Goal: Task Accomplishment & Management: Complete application form

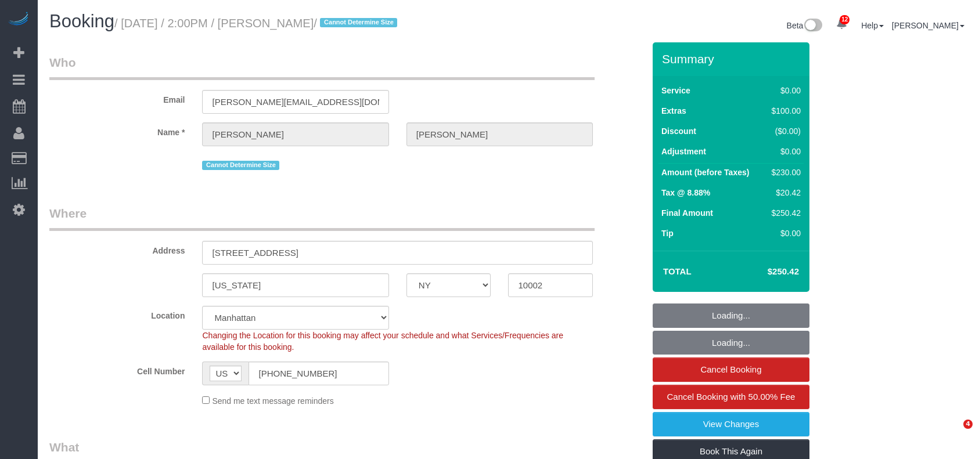
select select "NY"
select select "1"
select select "string:stripe-pm_1Rxs0i4VGloSiKo7M0XWTDqI"
select select "spot1"
select select "number:89"
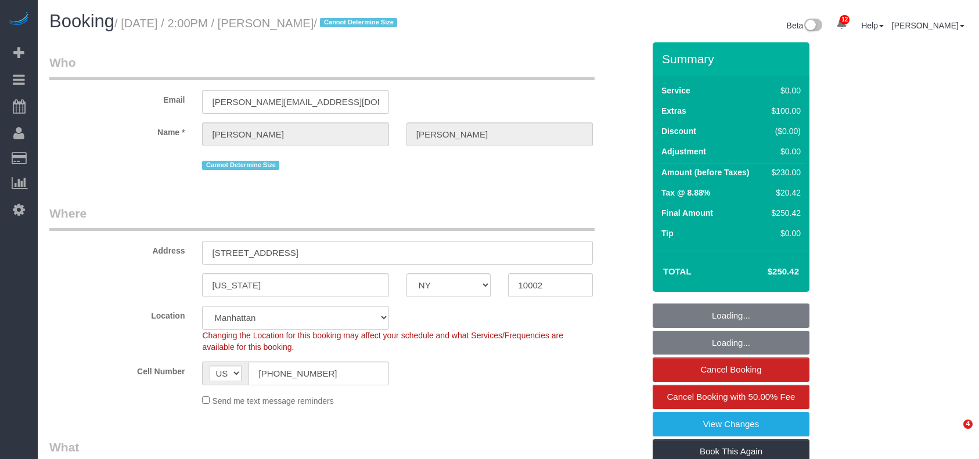
select select "number:90"
select select "number:15"
select select "number:5"
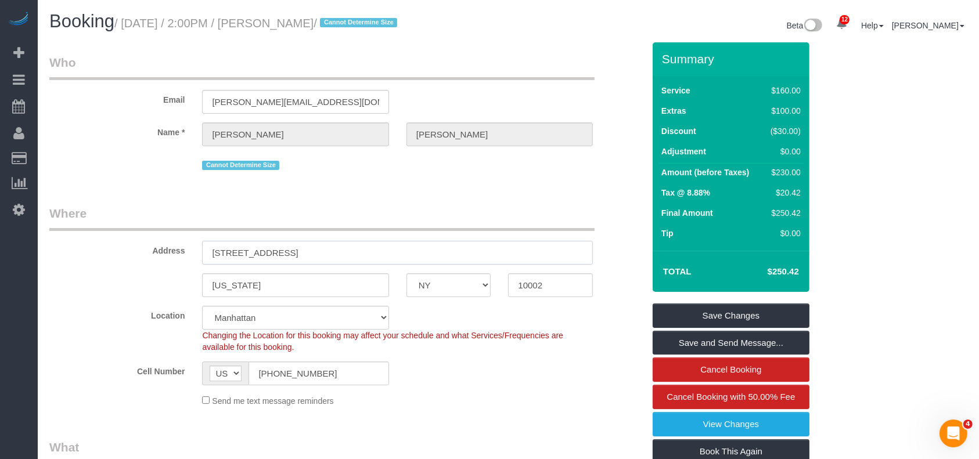
drag, startPoint x: 212, startPoint y: 255, endPoint x: 289, endPoint y: 247, distance: 76.5
click at [289, 247] on input "[STREET_ADDRESS]" at bounding box center [397, 253] width 391 height 24
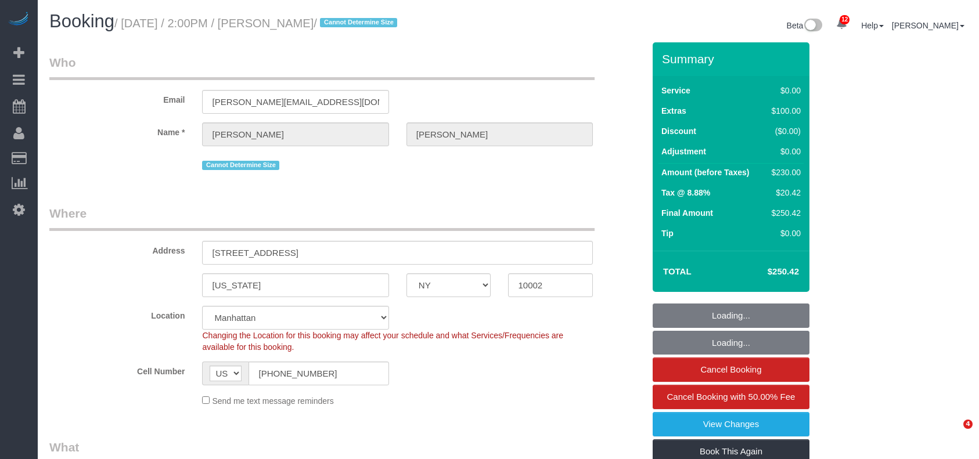
select select "NY"
select select "string:stripe-pm_1Rxs0i4VGloSiKo7M0XWTDqI"
select select "number:89"
select select "number:90"
select select "number:15"
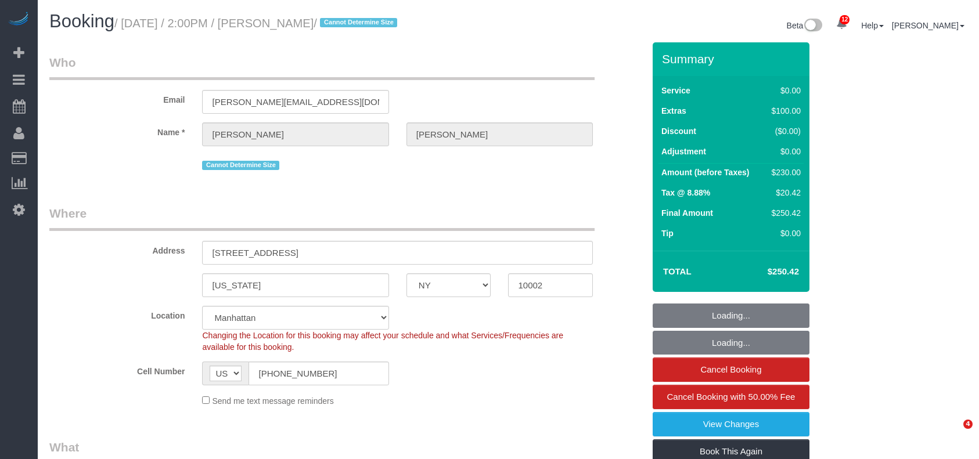
select select "number:5"
select select "object:884"
select select "spot1"
select select "object:1404"
select select "1"
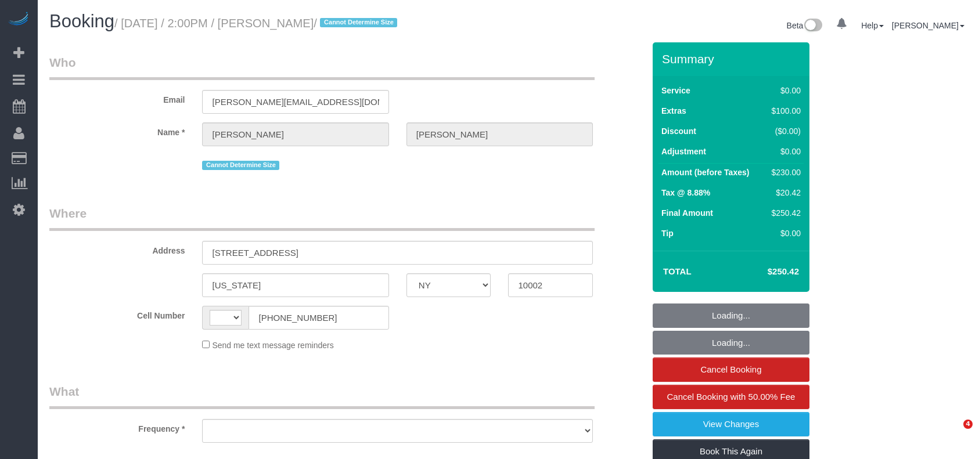
select select "NY"
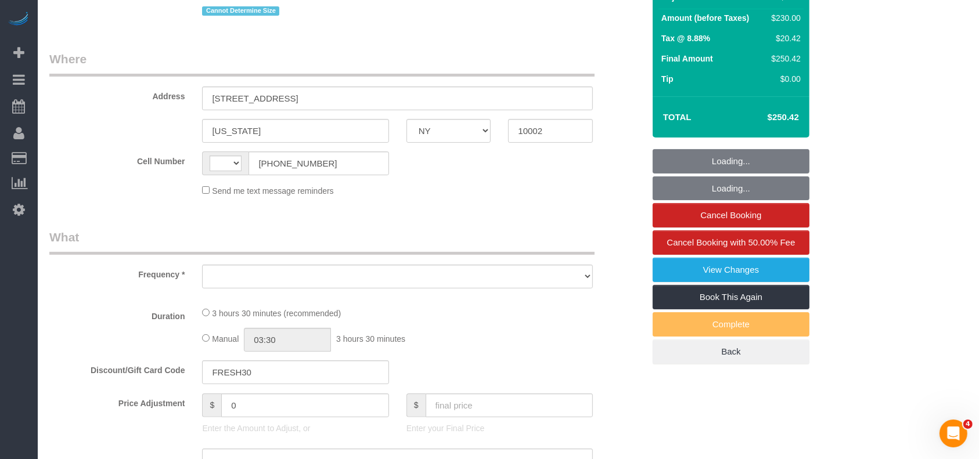
select select "string:US"
select select "object:377"
select select "number:89"
select select "number:90"
select select "number:15"
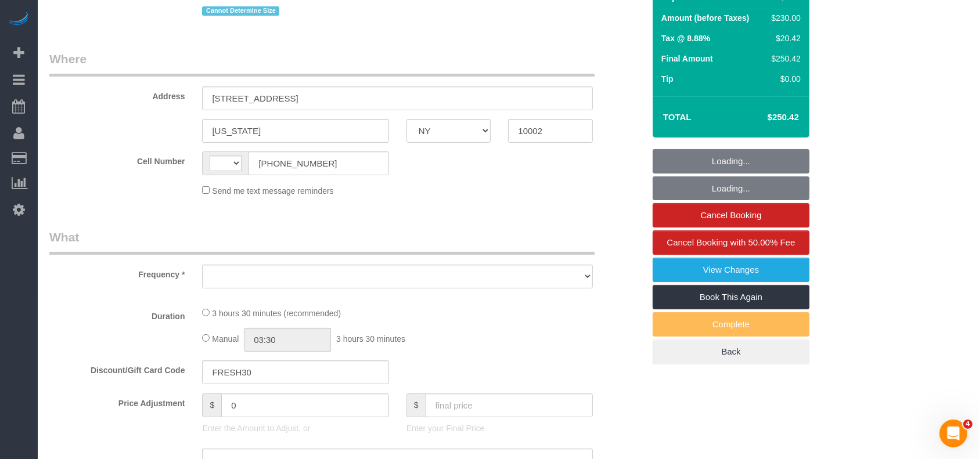
select select "number:5"
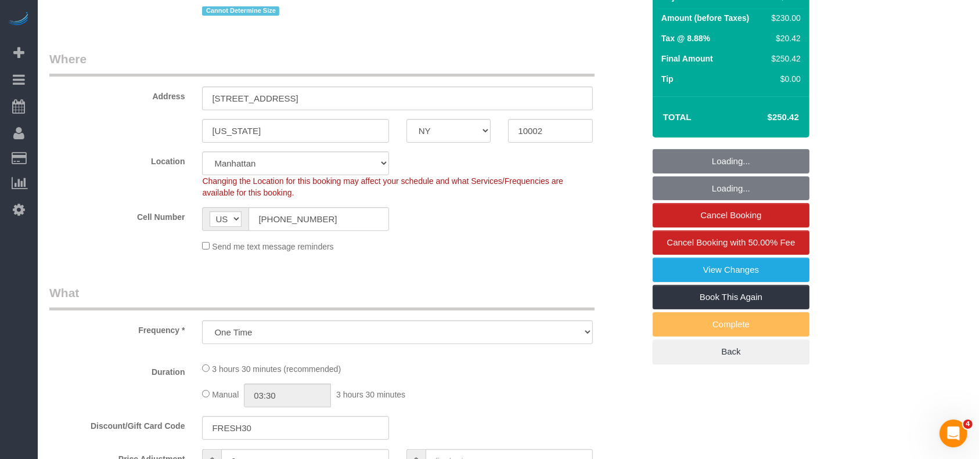
scroll to position [0, 0]
select select "object:811"
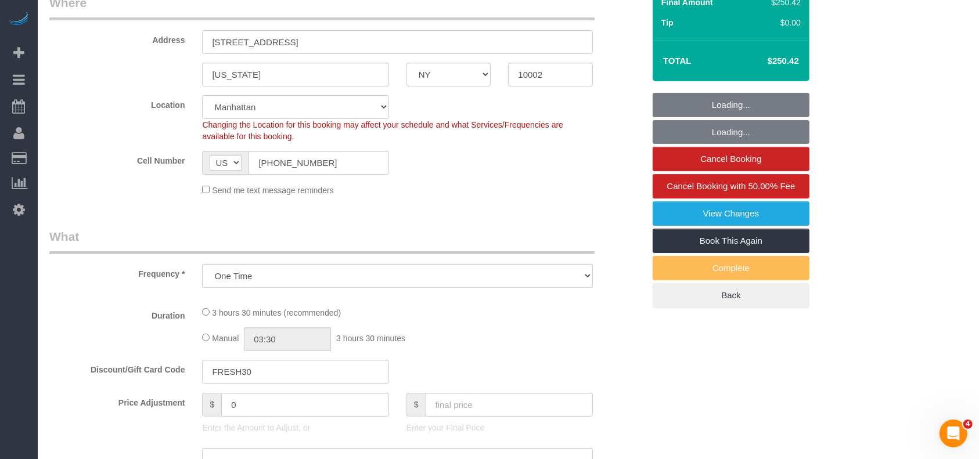
select select "spot1"
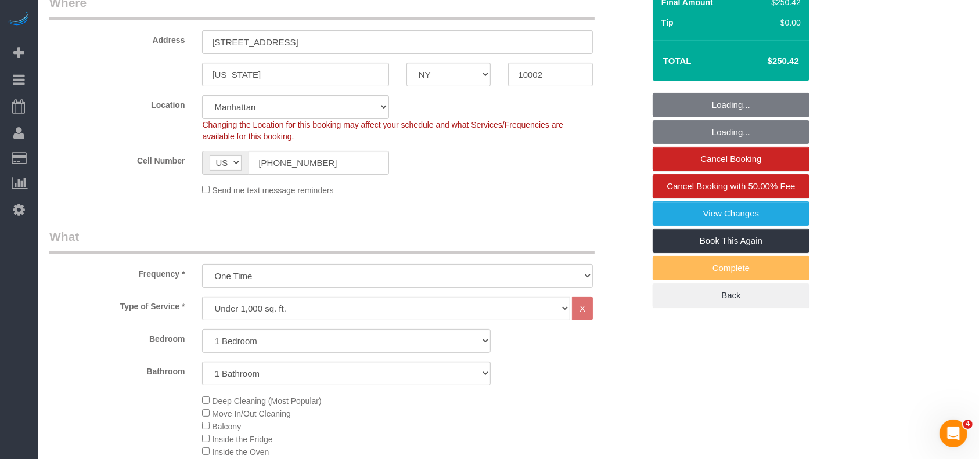
select select "string:stripe-pm_1Rxs0i4VGloSiKo7M0XWTDqI"
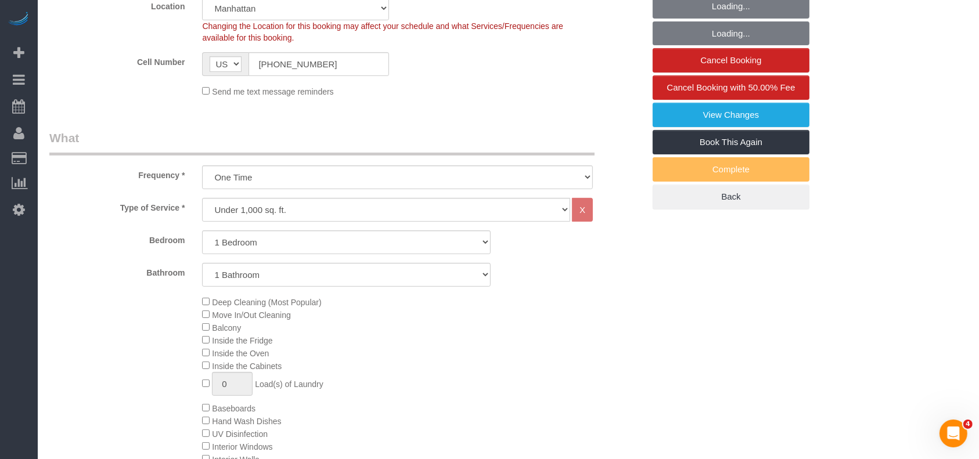
select select "1"
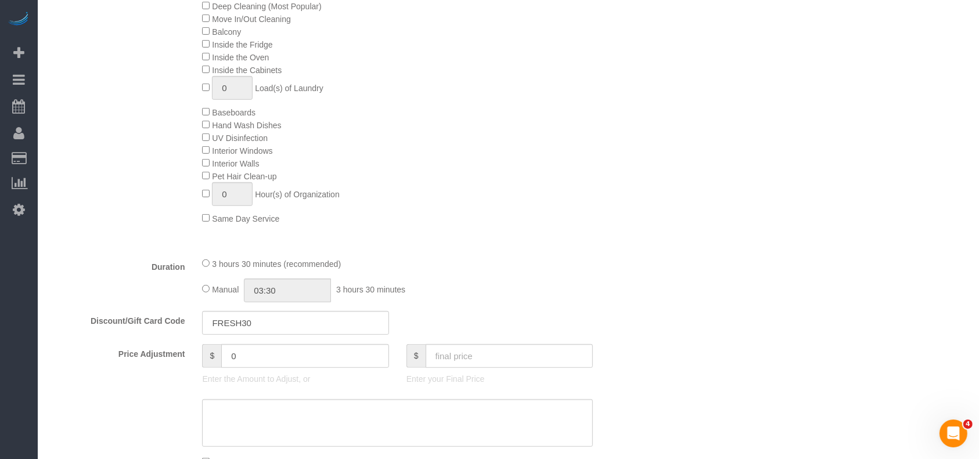
scroll to position [464, 0]
